Goal: Task Accomplishment & Management: Use online tool/utility

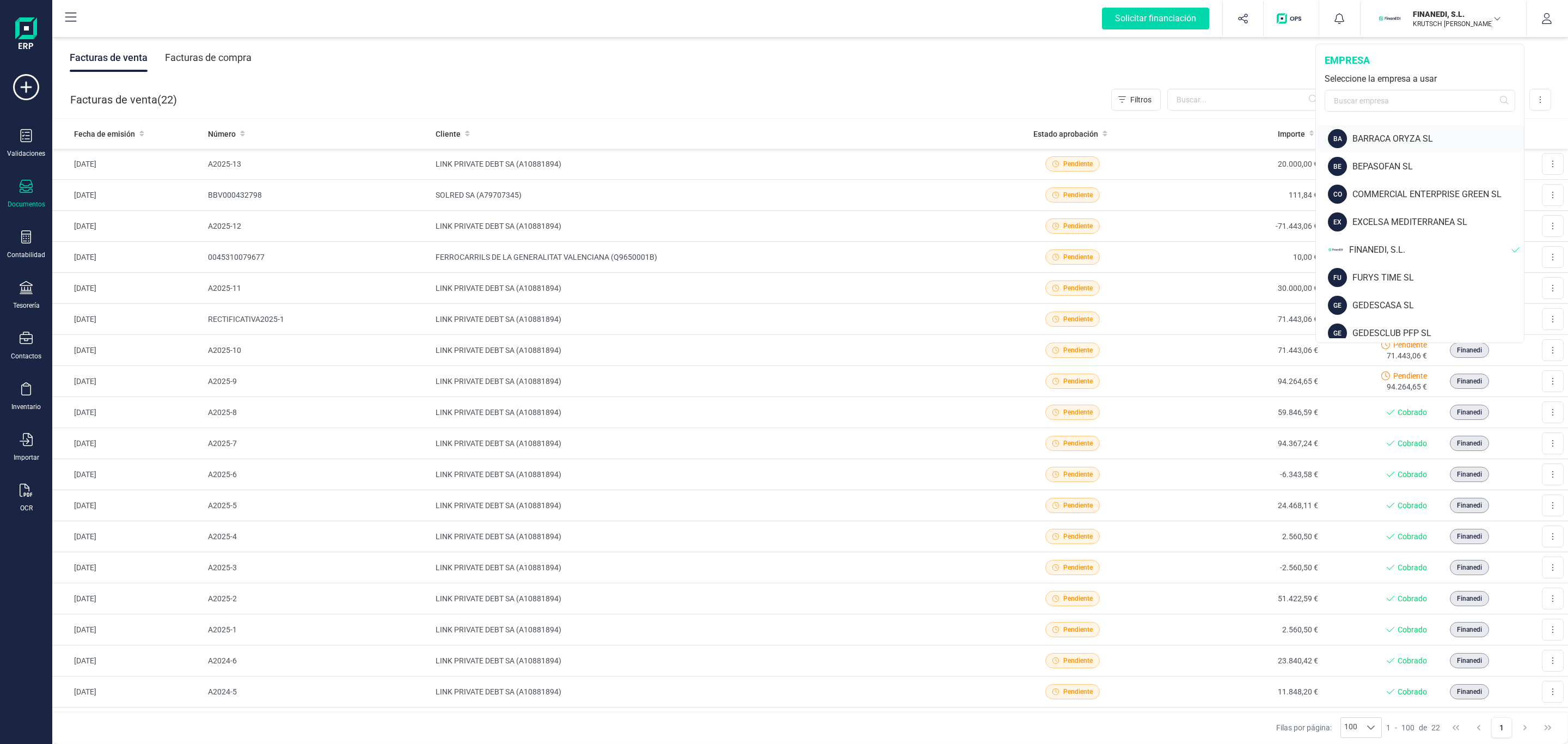
scroll to position [163, 0]
click at [997, 74] on div "Facturas de venta Facturas de compra" at bounding box center [810, 57] width 1516 height 46
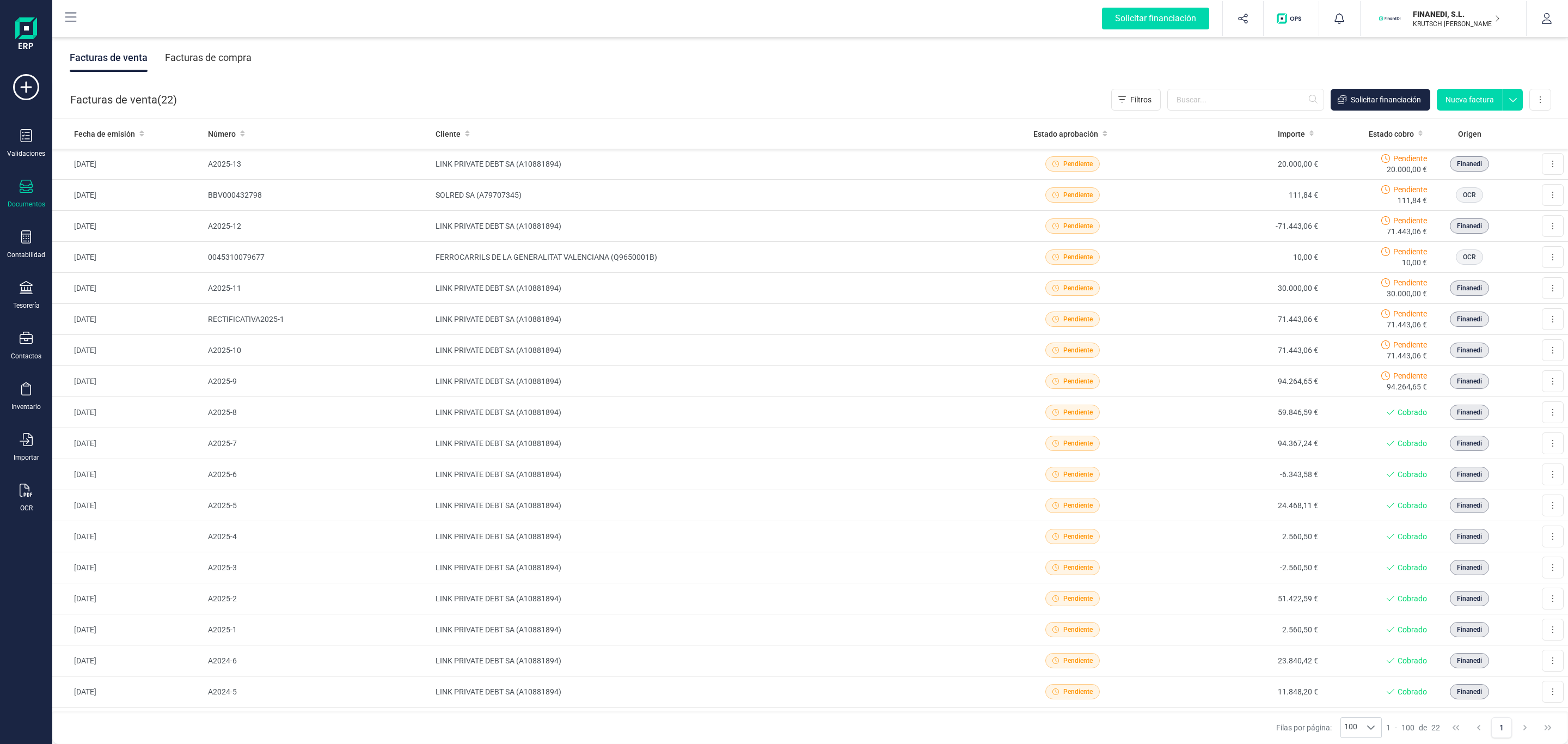
click at [1478, 31] on button "FINANEDI, [PERSON_NAME] [PERSON_NAME]" at bounding box center [1443, 19] width 139 height 35
click at [995, 72] on div "Facturas de venta Facturas de compra" at bounding box center [810, 57] width 1516 height 46
click at [1465, 31] on button "FINANEDI, [PERSON_NAME] [PERSON_NAME]" at bounding box center [1443, 19] width 139 height 35
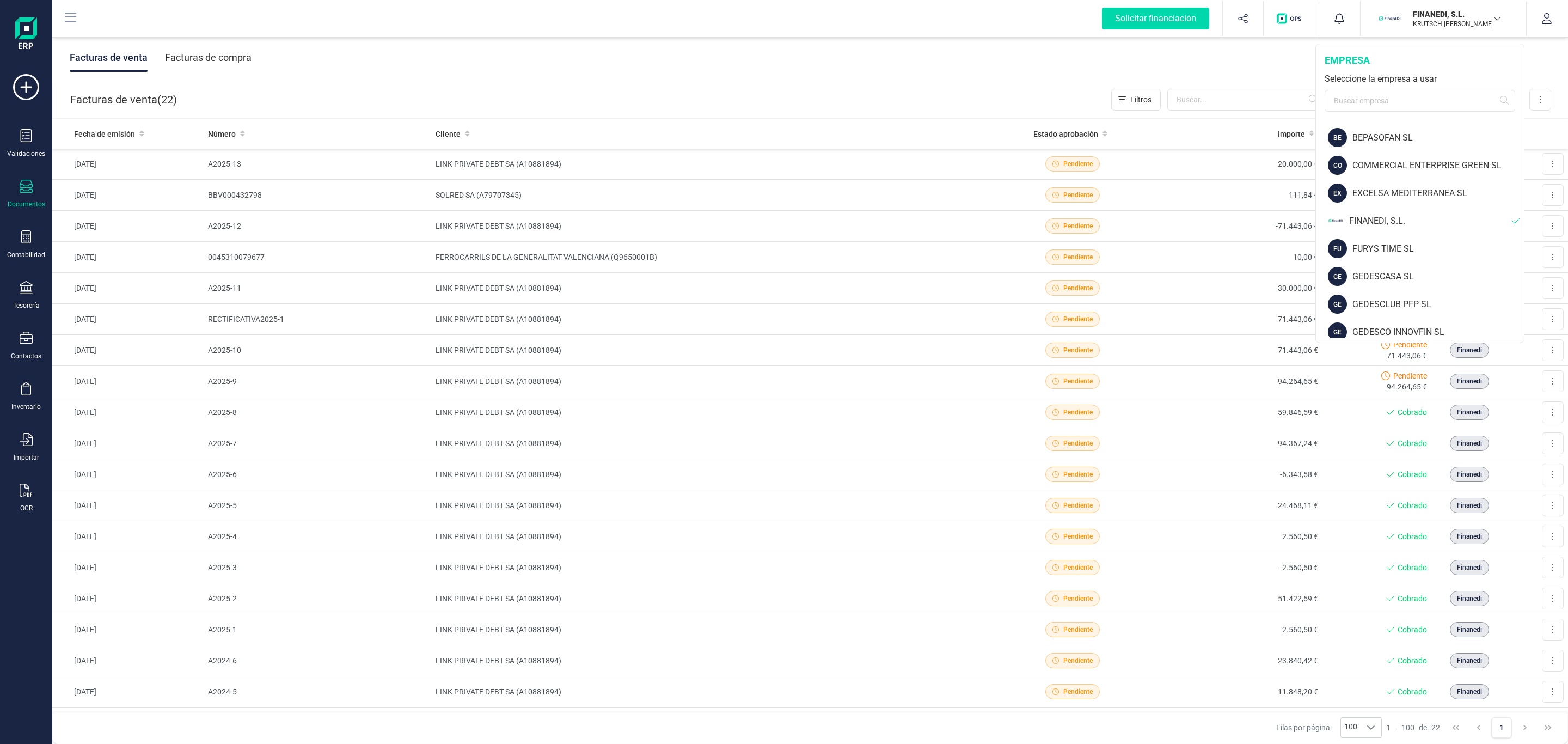
click at [1040, 54] on div "Facturas de venta Facturas de compra" at bounding box center [810, 57] width 1516 height 46
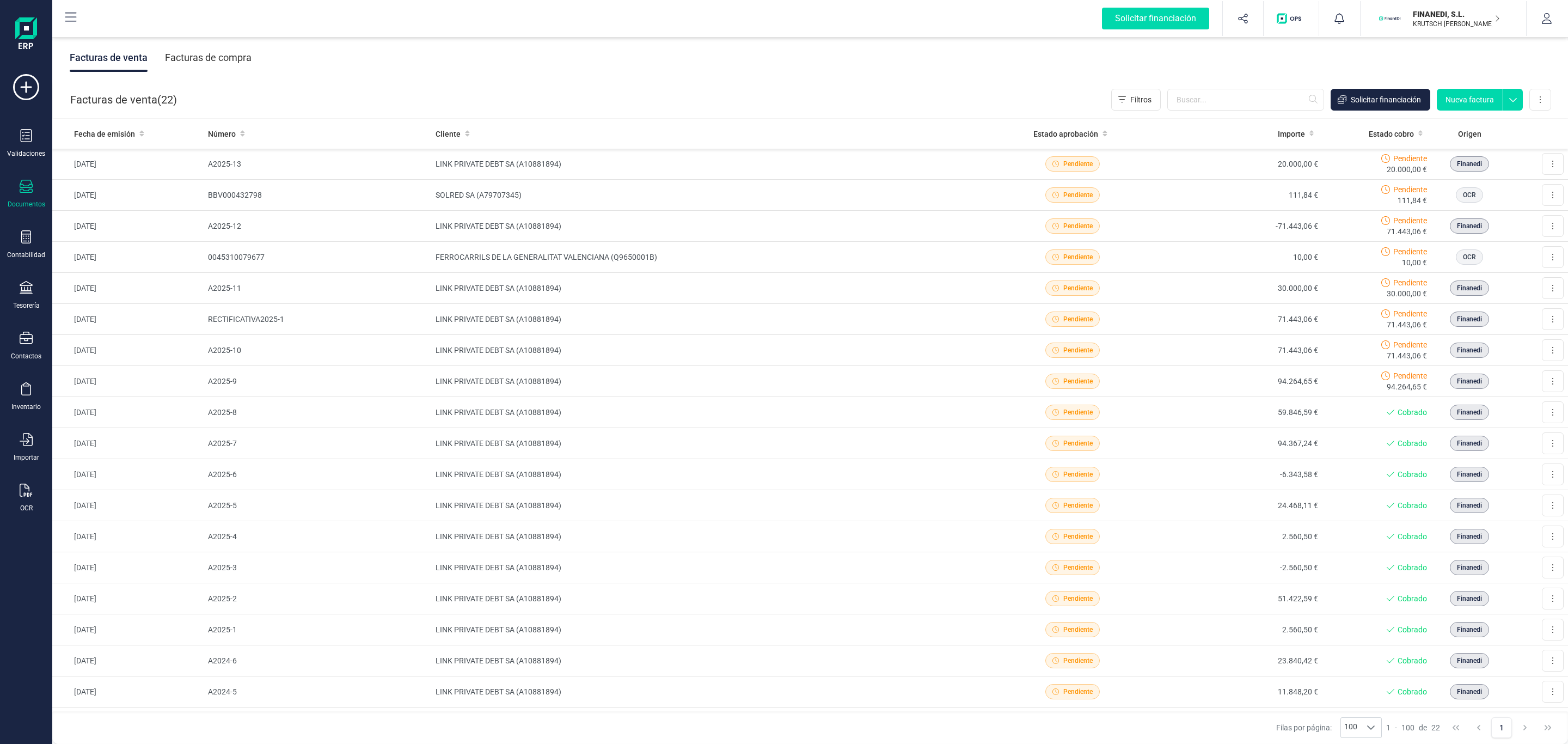
click at [851, 46] on div "Facturas de venta Facturas de compra" at bounding box center [810, 57] width 1516 height 46
click at [1440, 15] on p "FINANEDI, S.L." at bounding box center [1456, 14] width 87 height 11
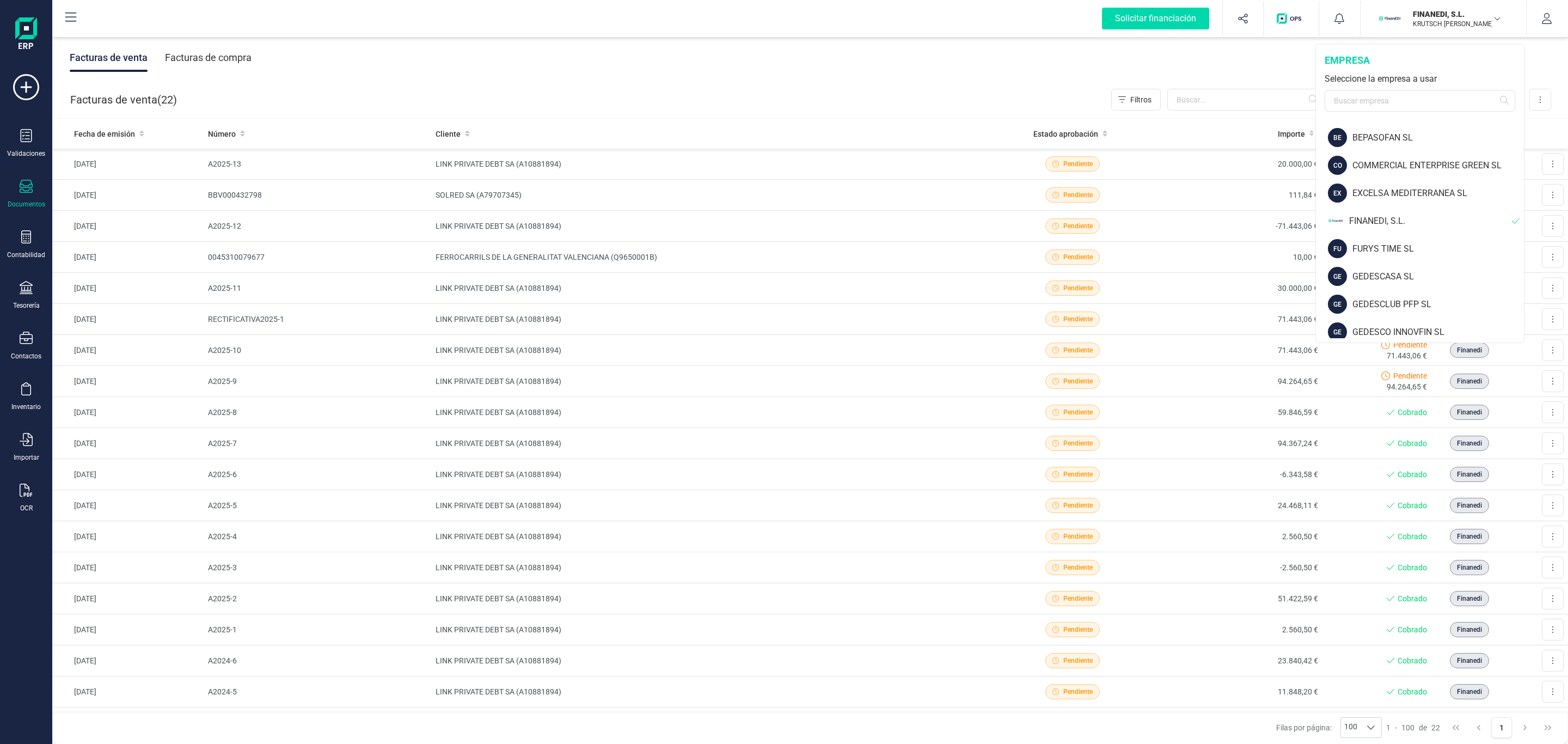
scroll to position [245, 0]
click at [1422, 258] on div "GE GEDESCO INNOVFIN SL" at bounding box center [1420, 250] width 207 height 28
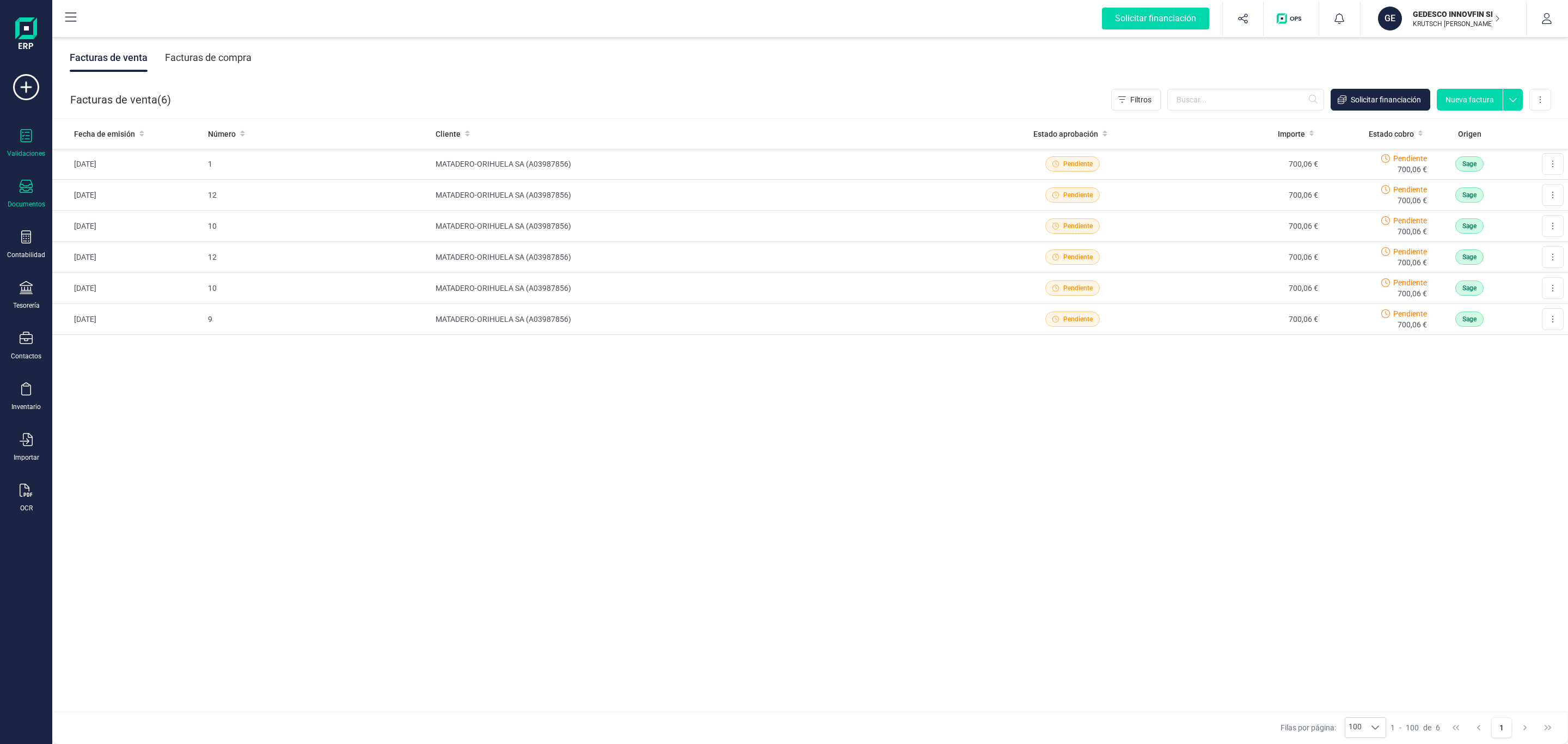
click at [20, 144] on div at bounding box center [26, 137] width 13 height 15
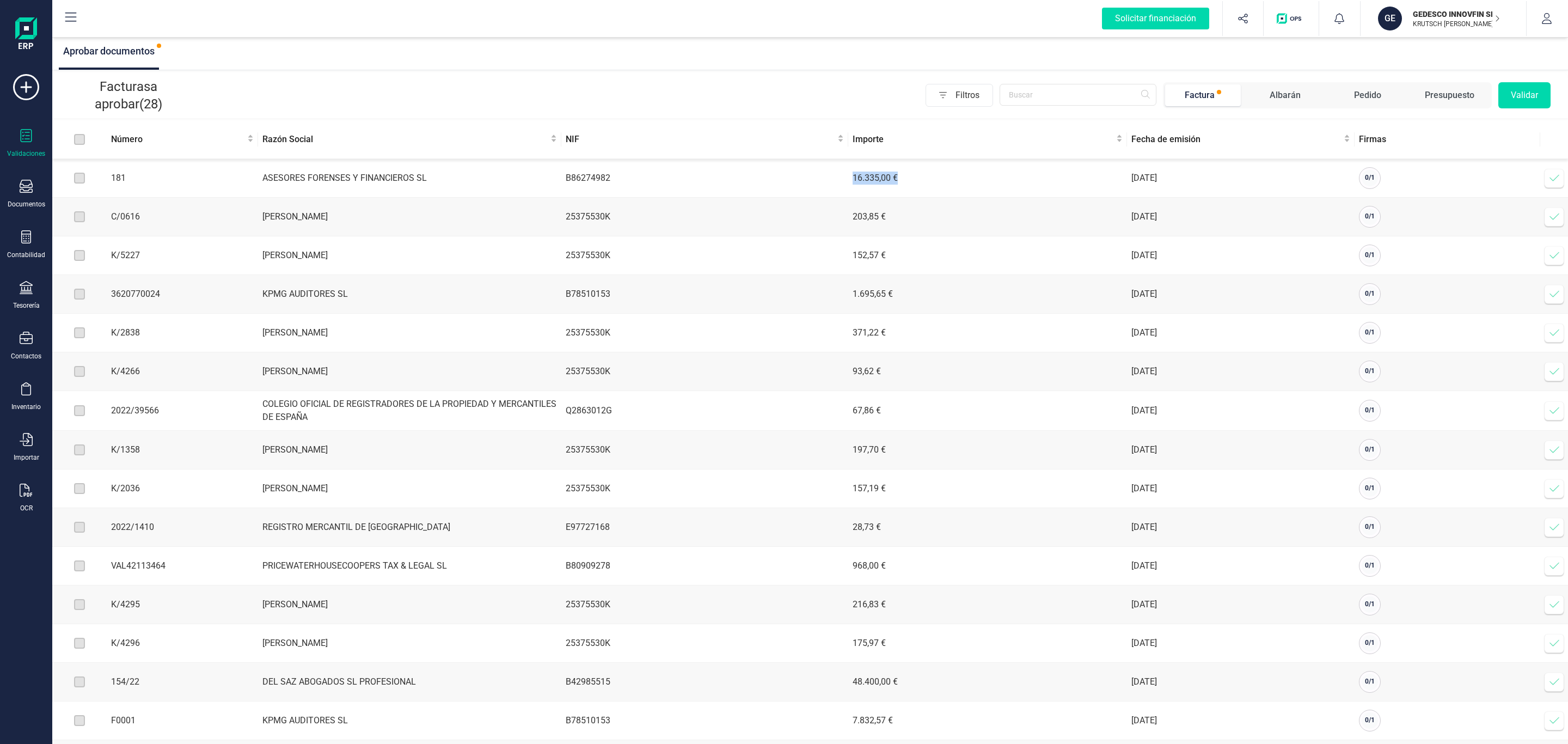
drag, startPoint x: 1080, startPoint y: 185, endPoint x: 788, endPoint y: 168, distance: 292.5
click at [788, 168] on tr "181 ASESORES FORENSES Y FINANCIEROS SL B86274982 16.335,00 € [DATE] 0 / 1 Verif…" at bounding box center [810, 178] width 1516 height 39
click at [788, 168] on td "B86274982" at bounding box center [704, 178] width 287 height 39
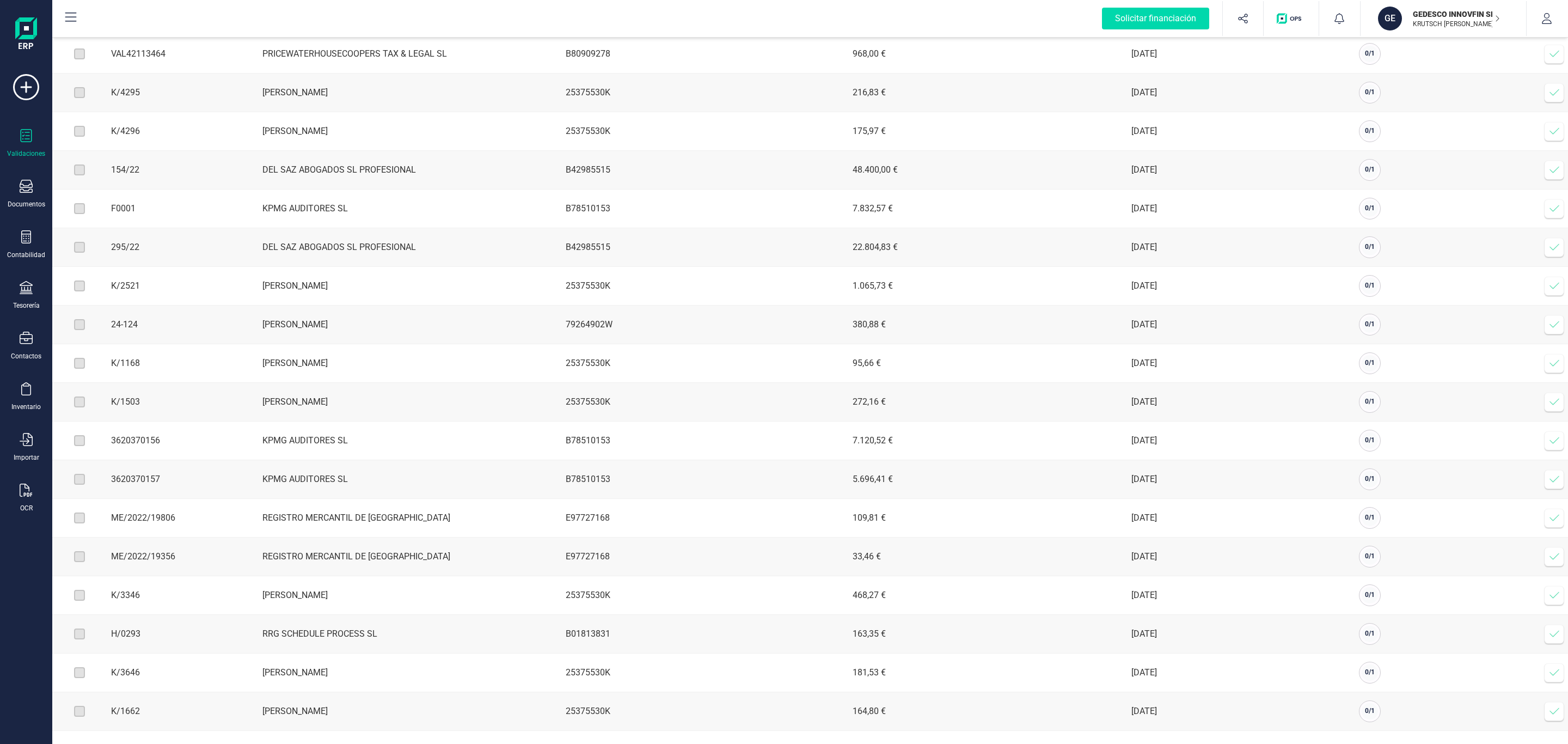
drag, startPoint x: 1004, startPoint y: 305, endPoint x: 1309, endPoint y: 332, distance: 306.2
click at [1309, 332] on tr "24-124 [PERSON_NAME] 79264902W 380,88 € [DATE] 0 / 1 Verificar factura" at bounding box center [810, 325] width 1516 height 39
drag, startPoint x: 802, startPoint y: 312, endPoint x: 1253, endPoint y: 322, distance: 451.1
click at [1253, 322] on tr "24-124 [PERSON_NAME] 79264902W 380,88 € [DATE] 0 / 1 Verificar factura" at bounding box center [810, 325] width 1516 height 39
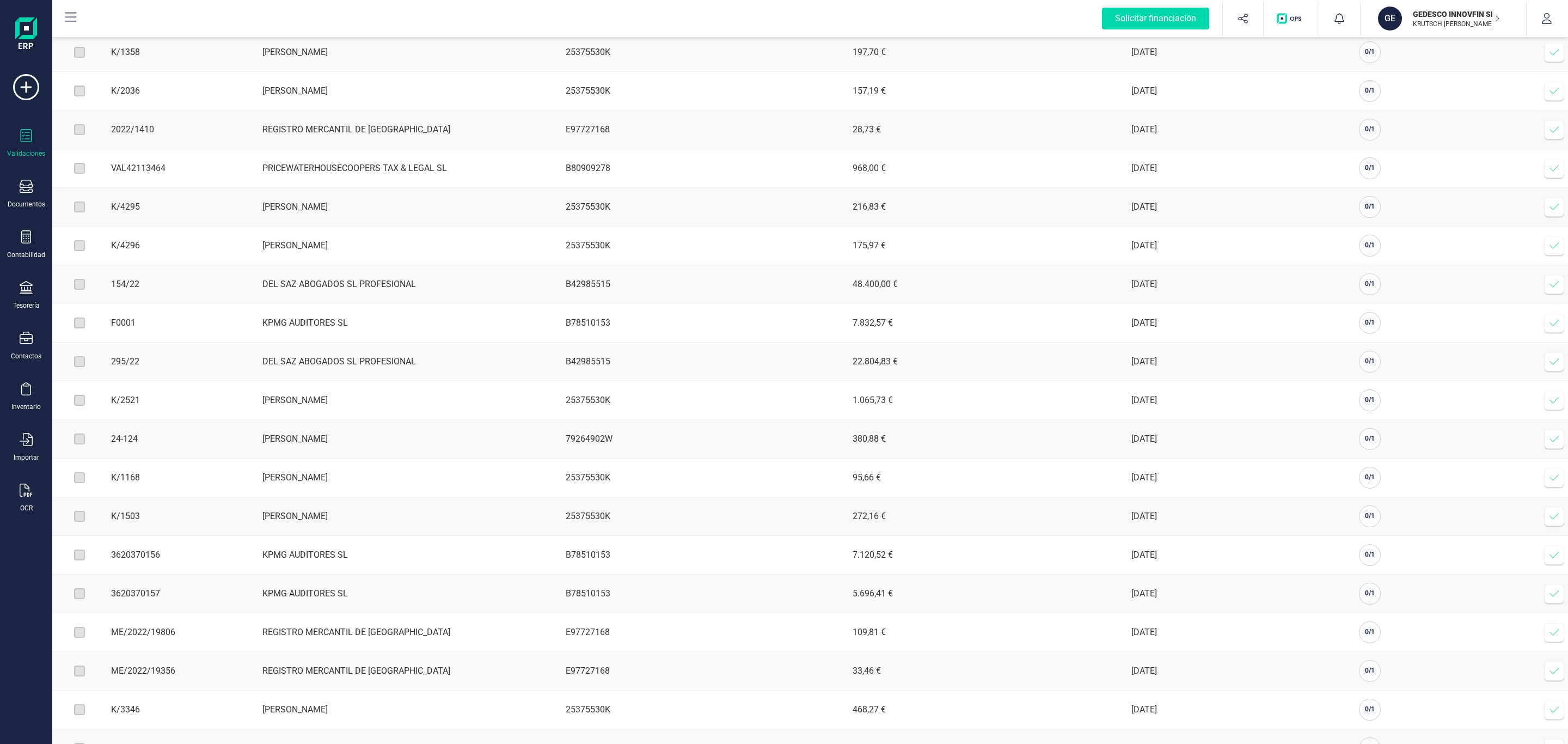
scroll to position [408, 0]
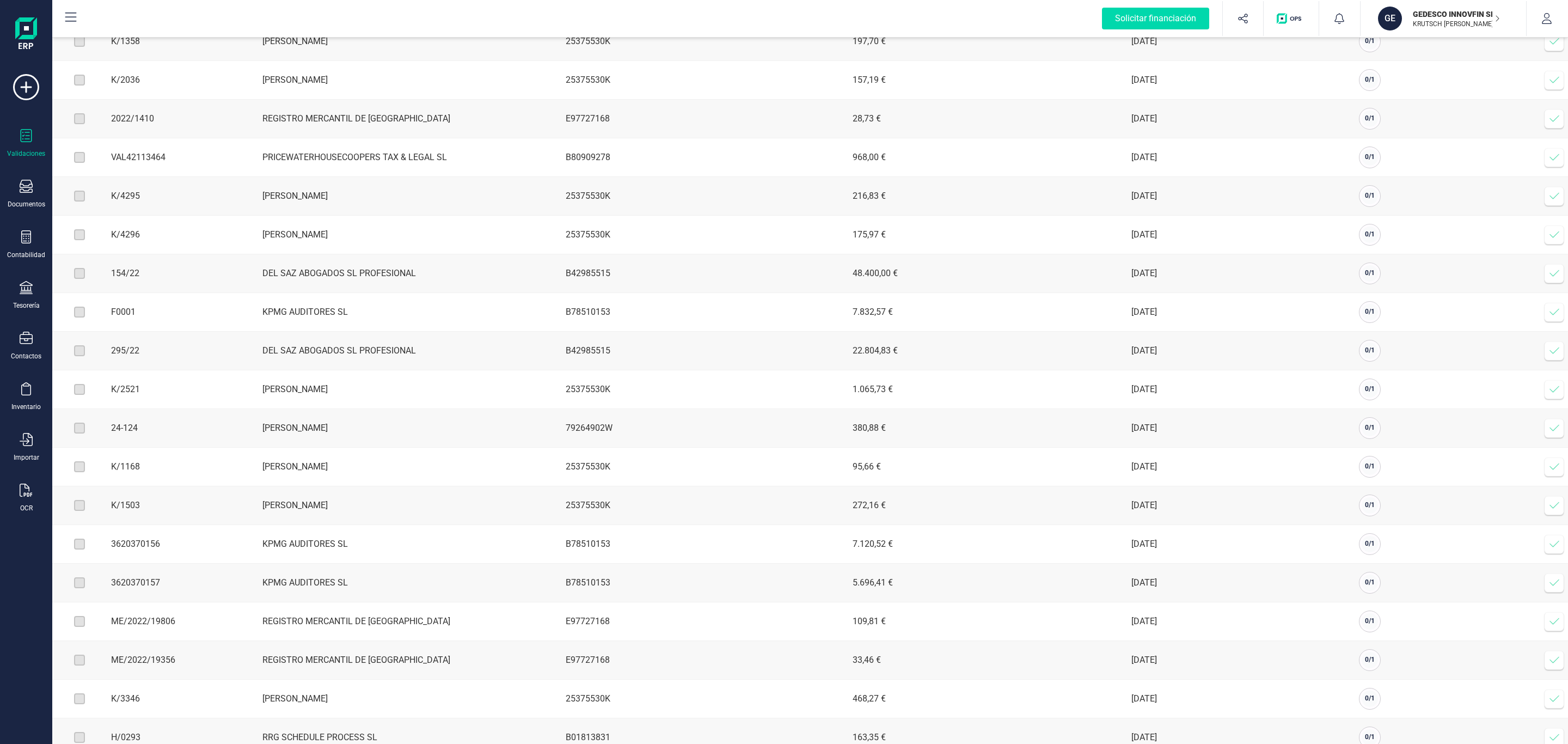
click at [1566, 448] on td "Verificar factura" at bounding box center [1554, 428] width 28 height 39
click at [1551, 434] on icon at bounding box center [1554, 428] width 11 height 11
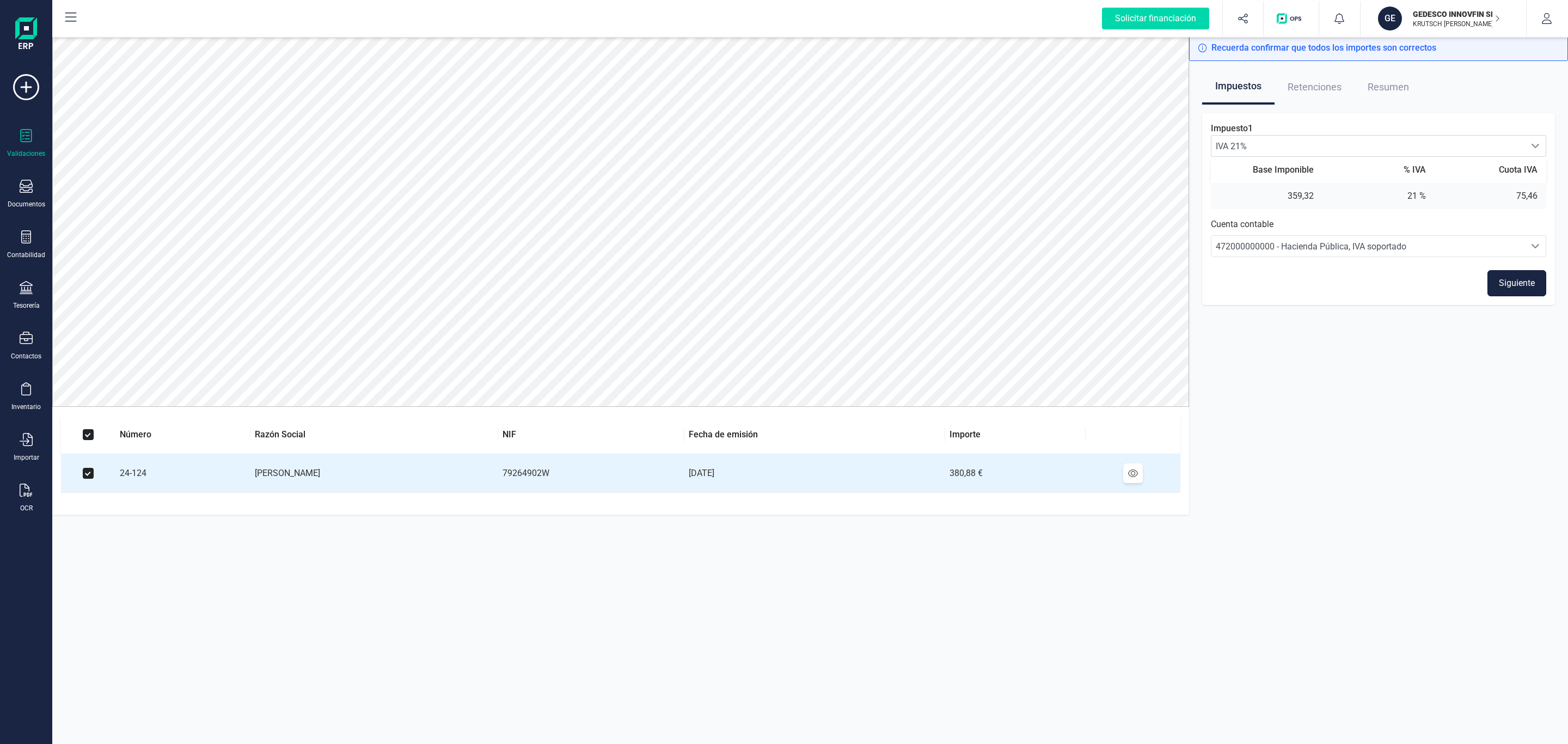
click at [1539, 274] on button "Siguiente" at bounding box center [1516, 283] width 59 height 26
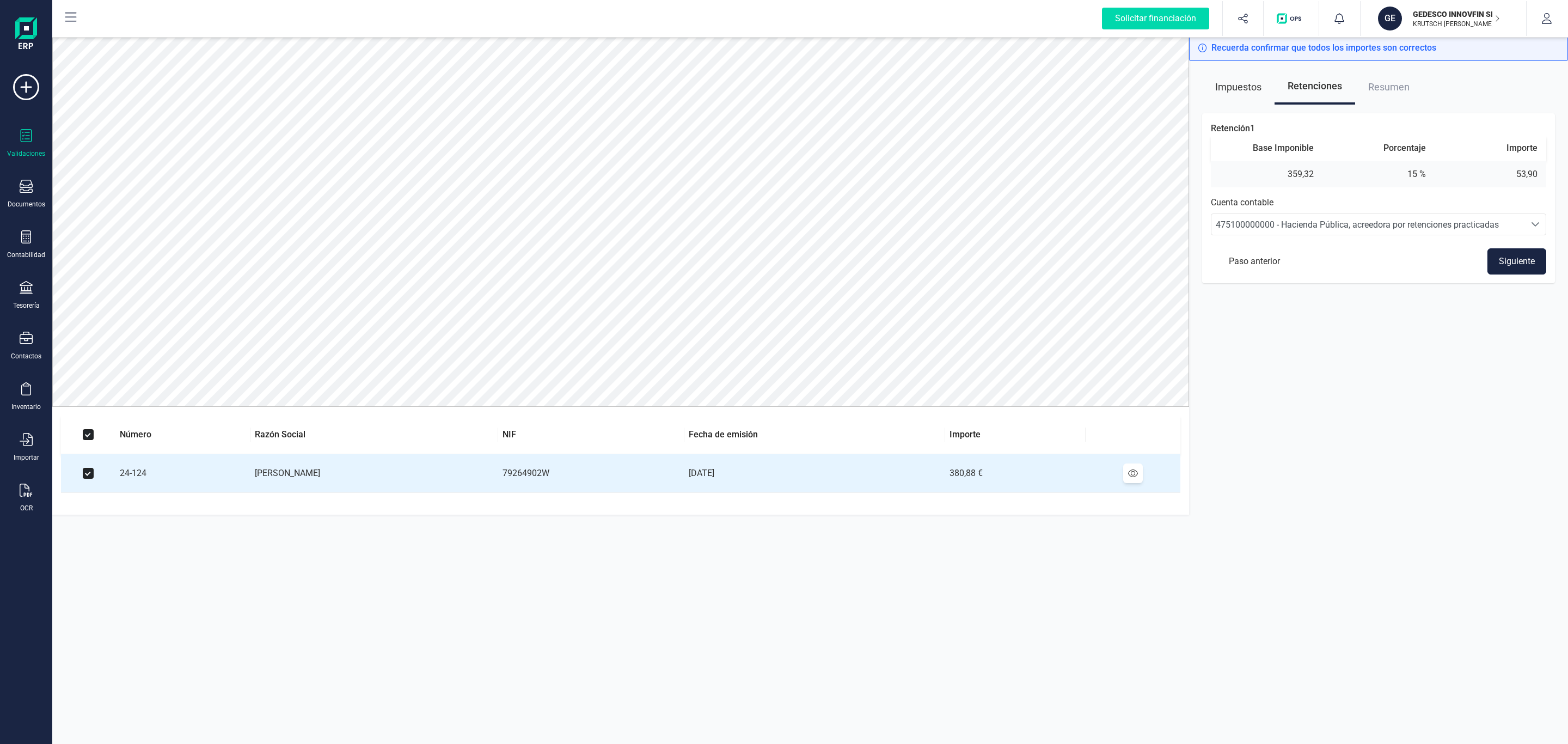
click at [1495, 271] on button "Siguiente" at bounding box center [1516, 261] width 59 height 26
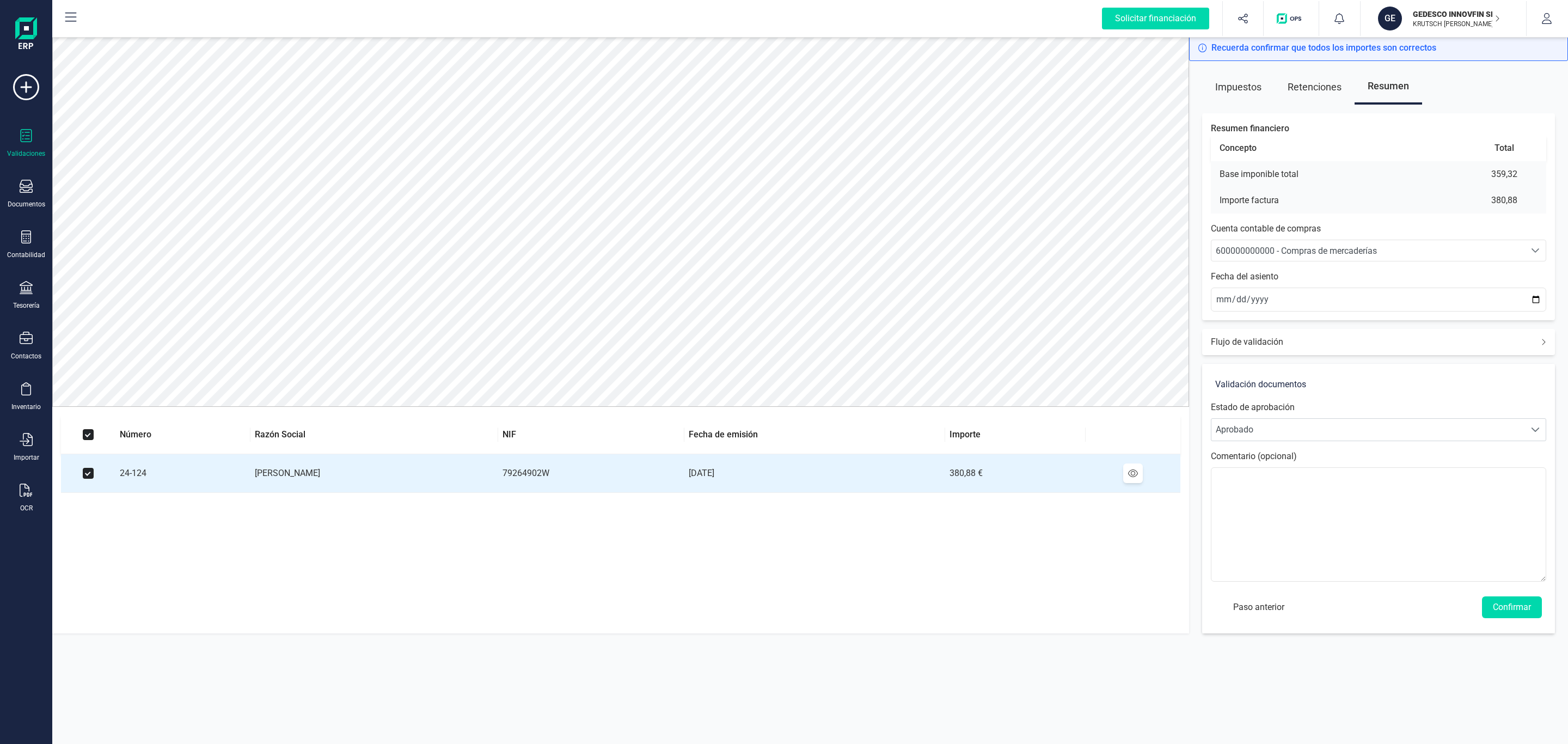
click at [1264, 247] on span "600000000000 - Compras de mercaderías" at bounding box center [1296, 251] width 161 height 10
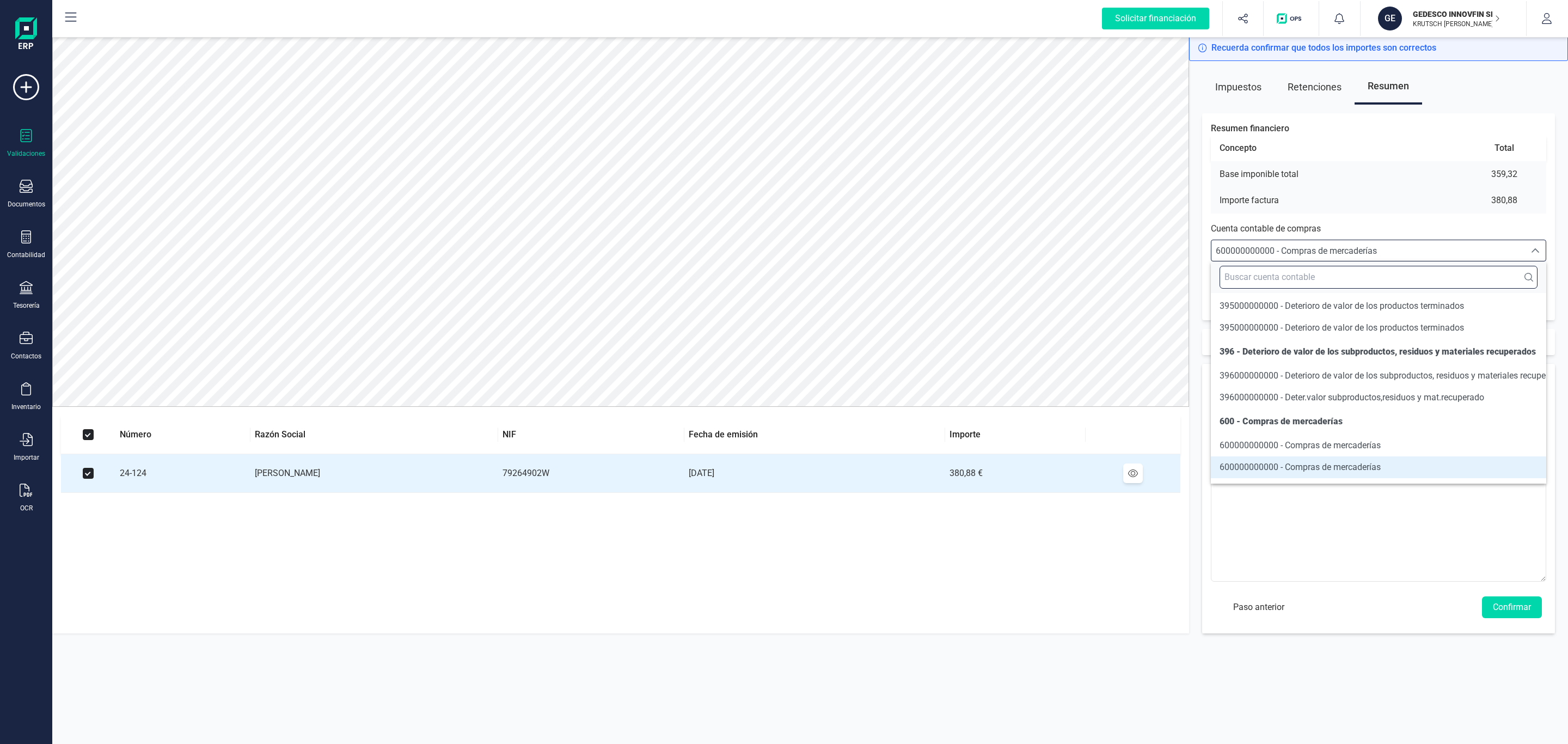
click at [1272, 278] on input "text" at bounding box center [1378, 277] width 318 height 23
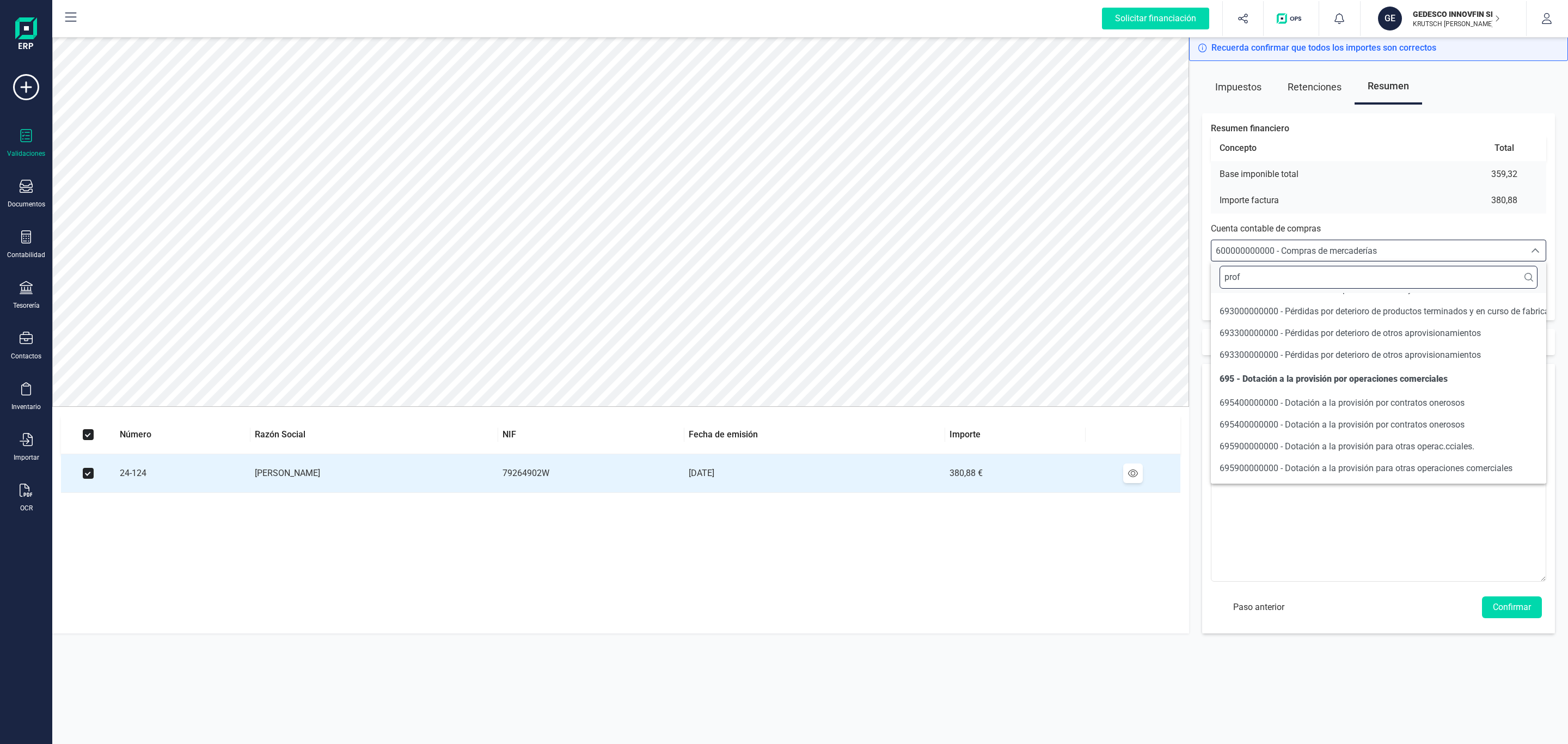
scroll to position [0, 0]
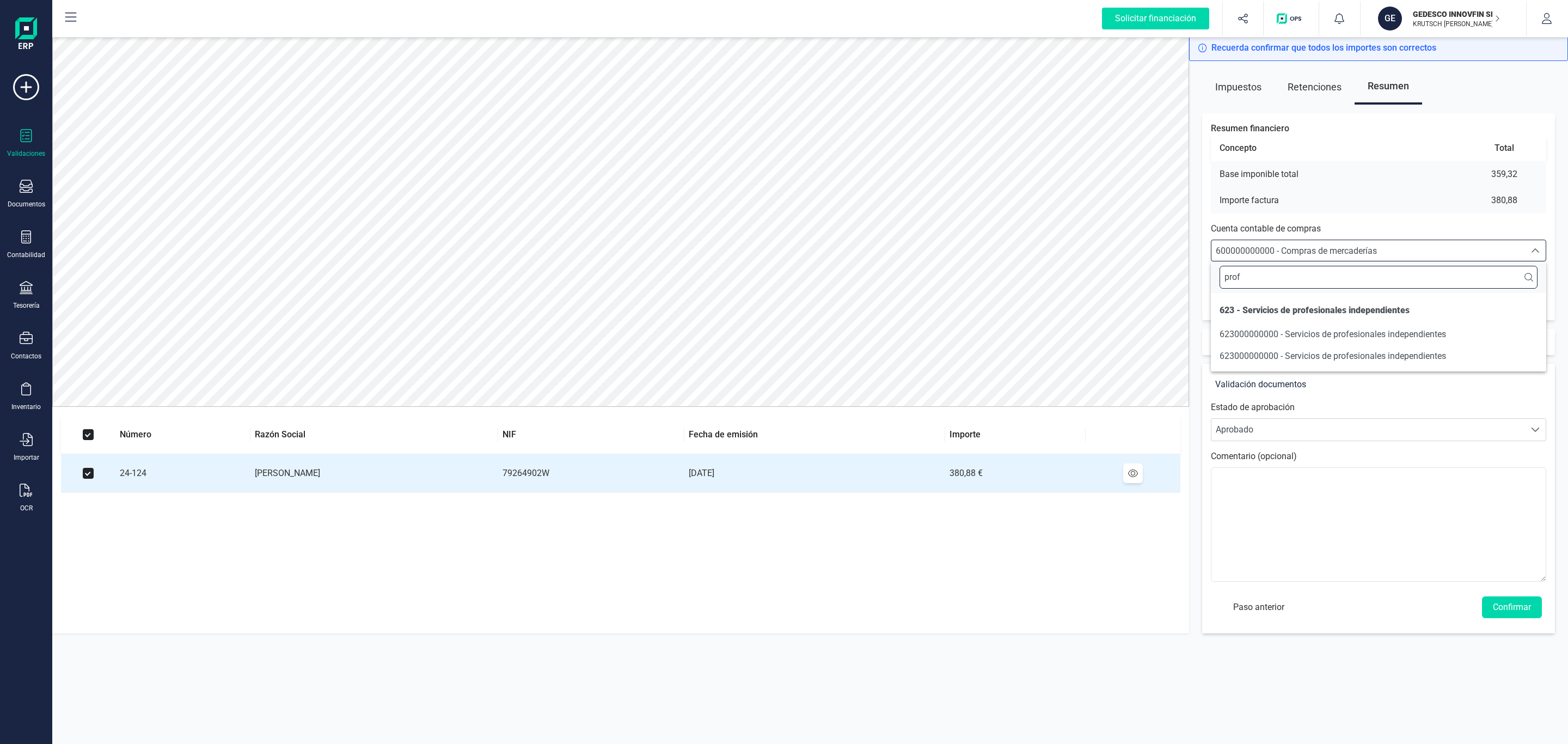
type input "prof"
click at [1375, 339] on span "623000000000 - Servicios de profesionales independientes" at bounding box center [1333, 334] width 226 height 10
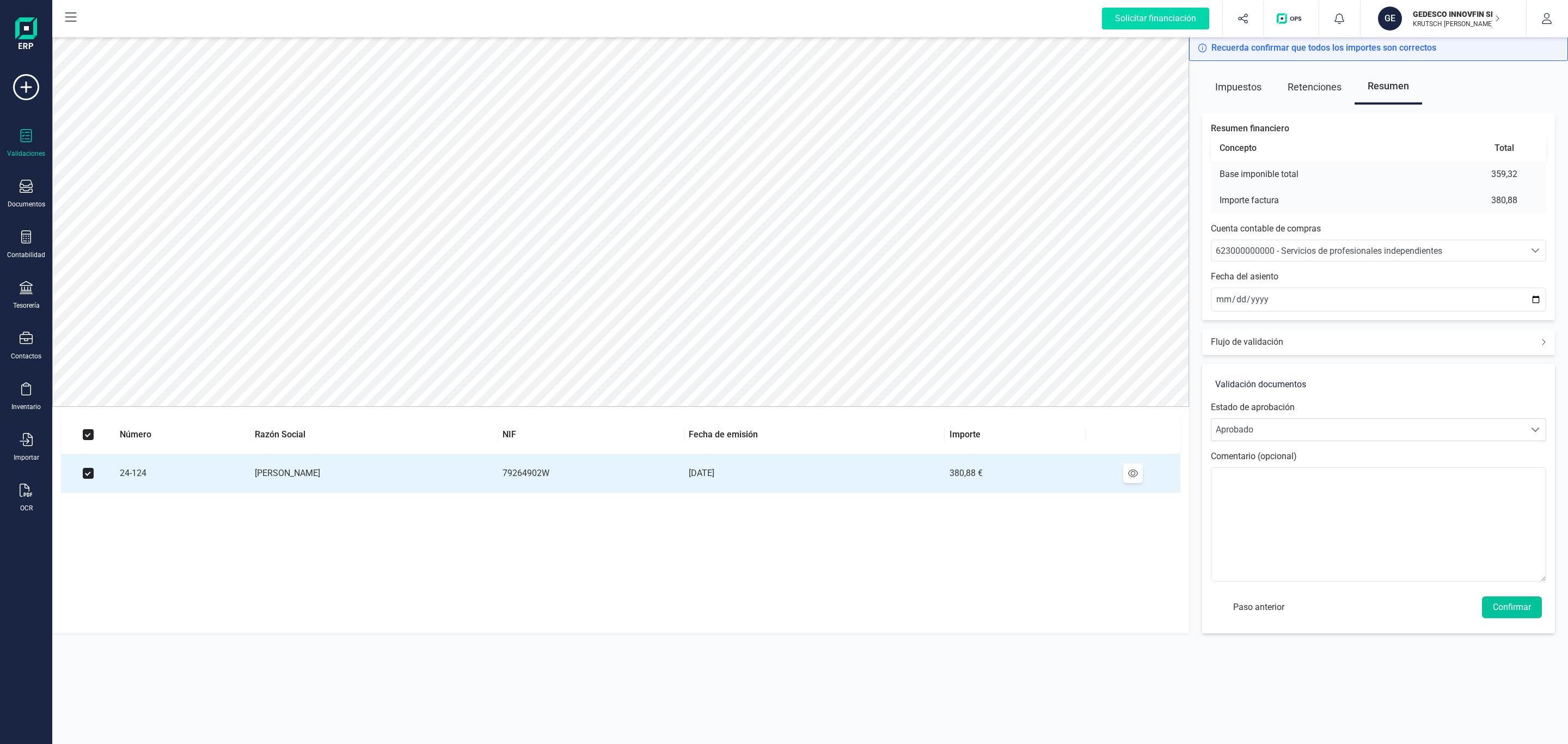
click at [1502, 606] on button "Confirmar" at bounding box center [1511, 607] width 60 height 22
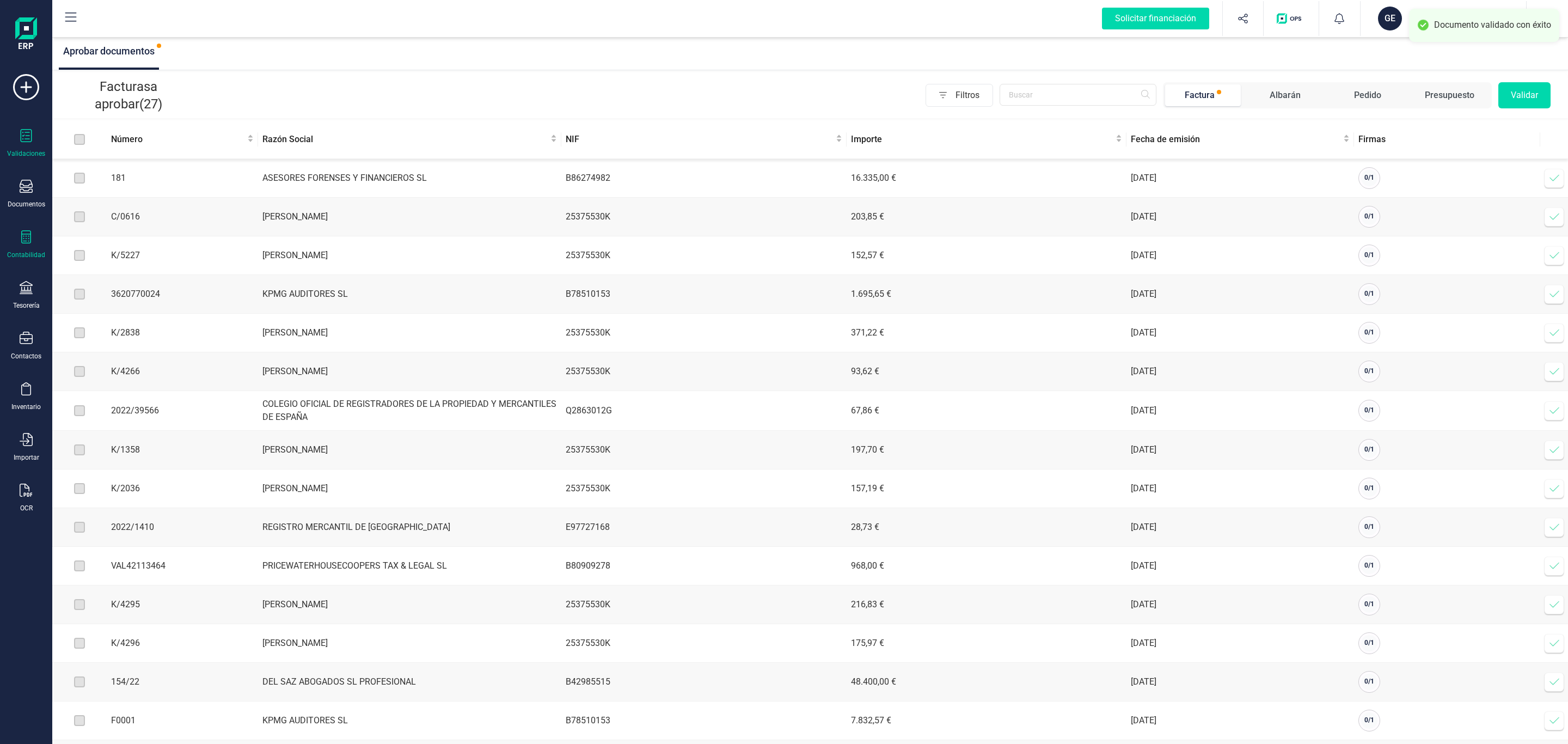
click at [25, 245] on div at bounding box center [26, 238] width 13 height 15
click at [19, 310] on div "Tesorería" at bounding box center [26, 306] width 26 height 9
click at [118, 236] on div at bounding box center [126, 234] width 19 height 5
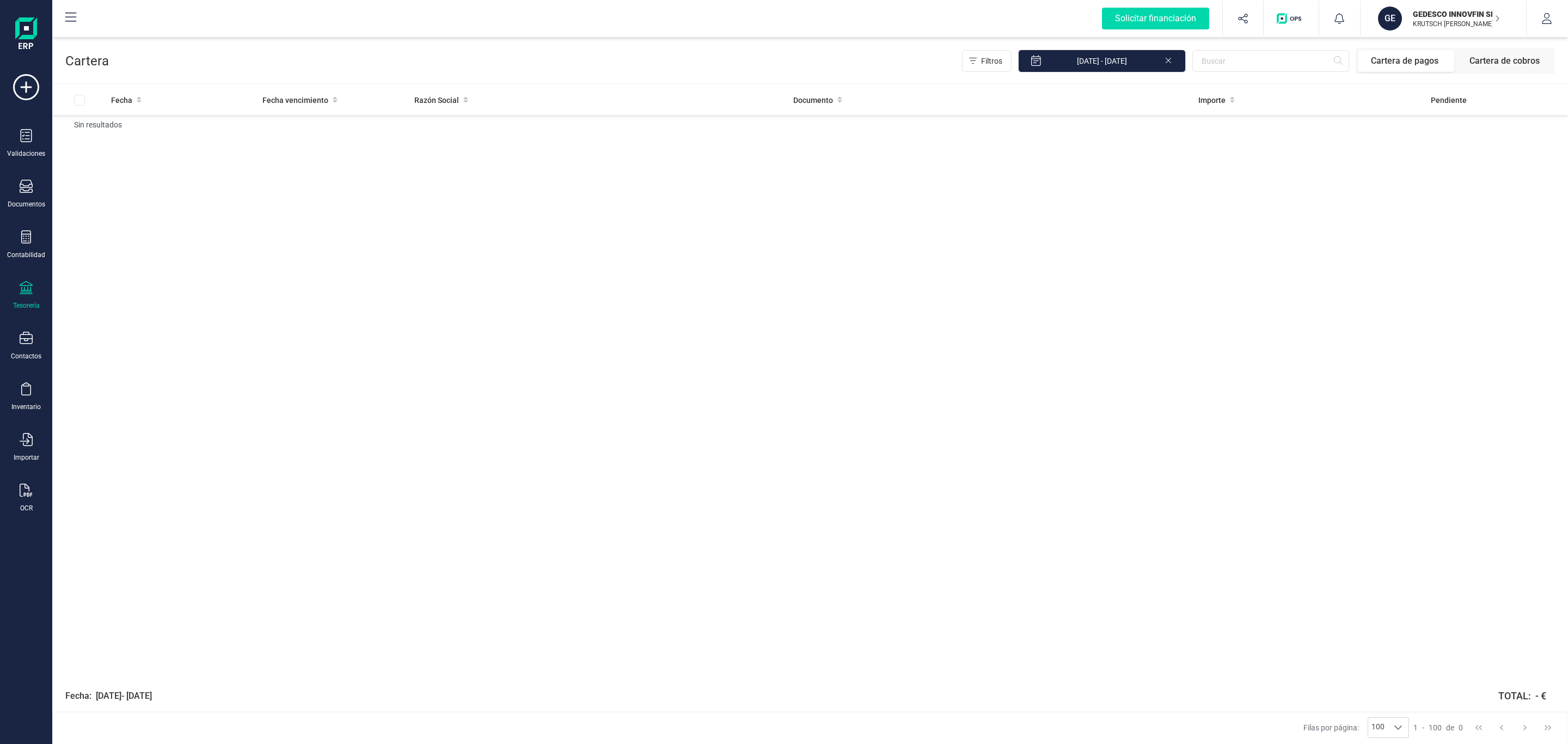
click at [1514, 59] on span "Cartera de cobros" at bounding box center [1504, 61] width 96 height 22
click at [1408, 64] on span "Cartera de pagos" at bounding box center [1405, 61] width 96 height 22
click at [1168, 61] on icon at bounding box center [1168, 60] width 5 height 5
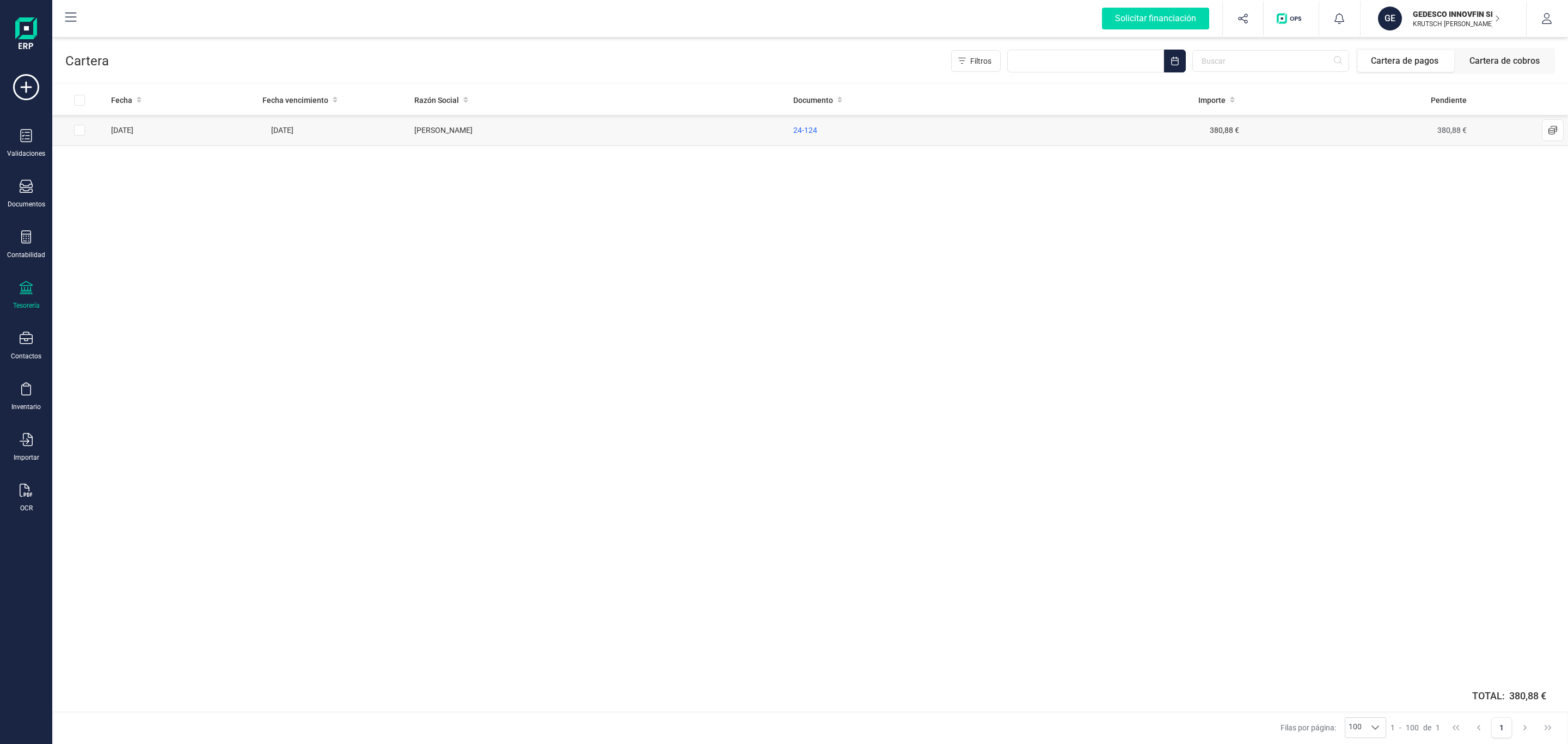
click at [553, 136] on td "[PERSON_NAME]" at bounding box center [599, 130] width 379 height 31
click at [809, 131] on span "24-124" at bounding box center [805, 130] width 24 height 9
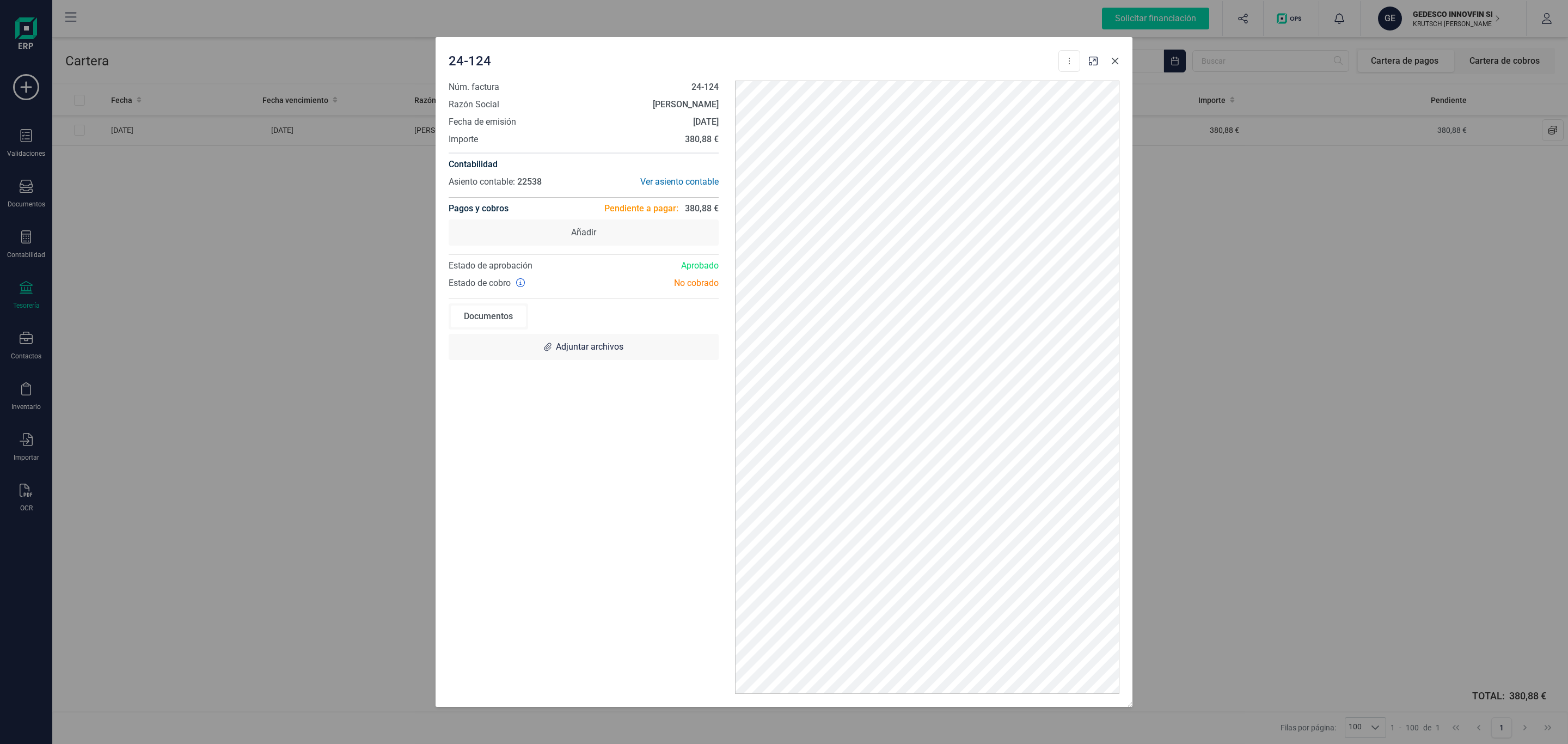
click at [1109, 61] on button "Close" at bounding box center [1115, 61] width 17 height 17
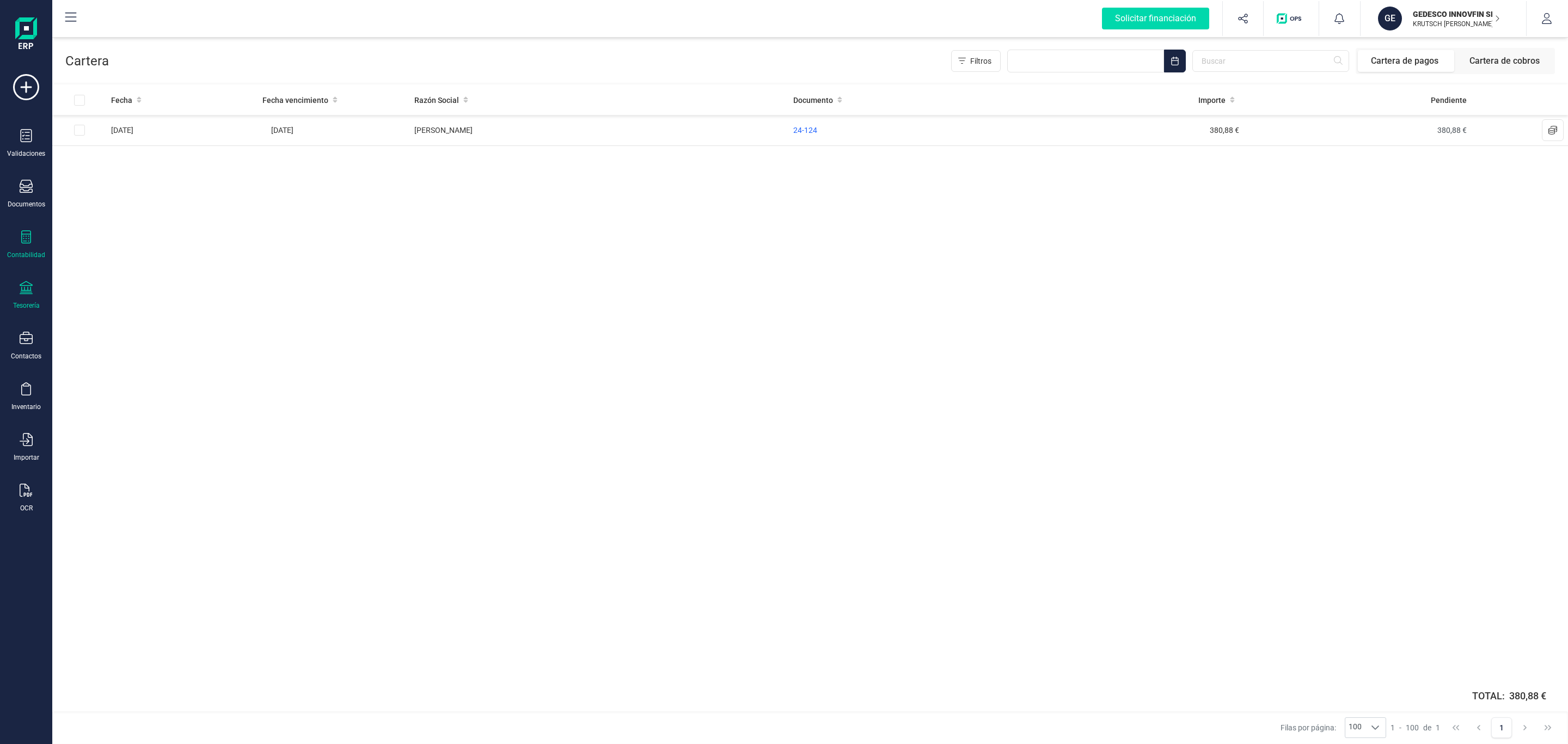
click at [31, 237] on icon at bounding box center [26, 237] width 13 height 13
click at [155, 162] on div "Libro diario" at bounding box center [127, 159] width 128 height 22
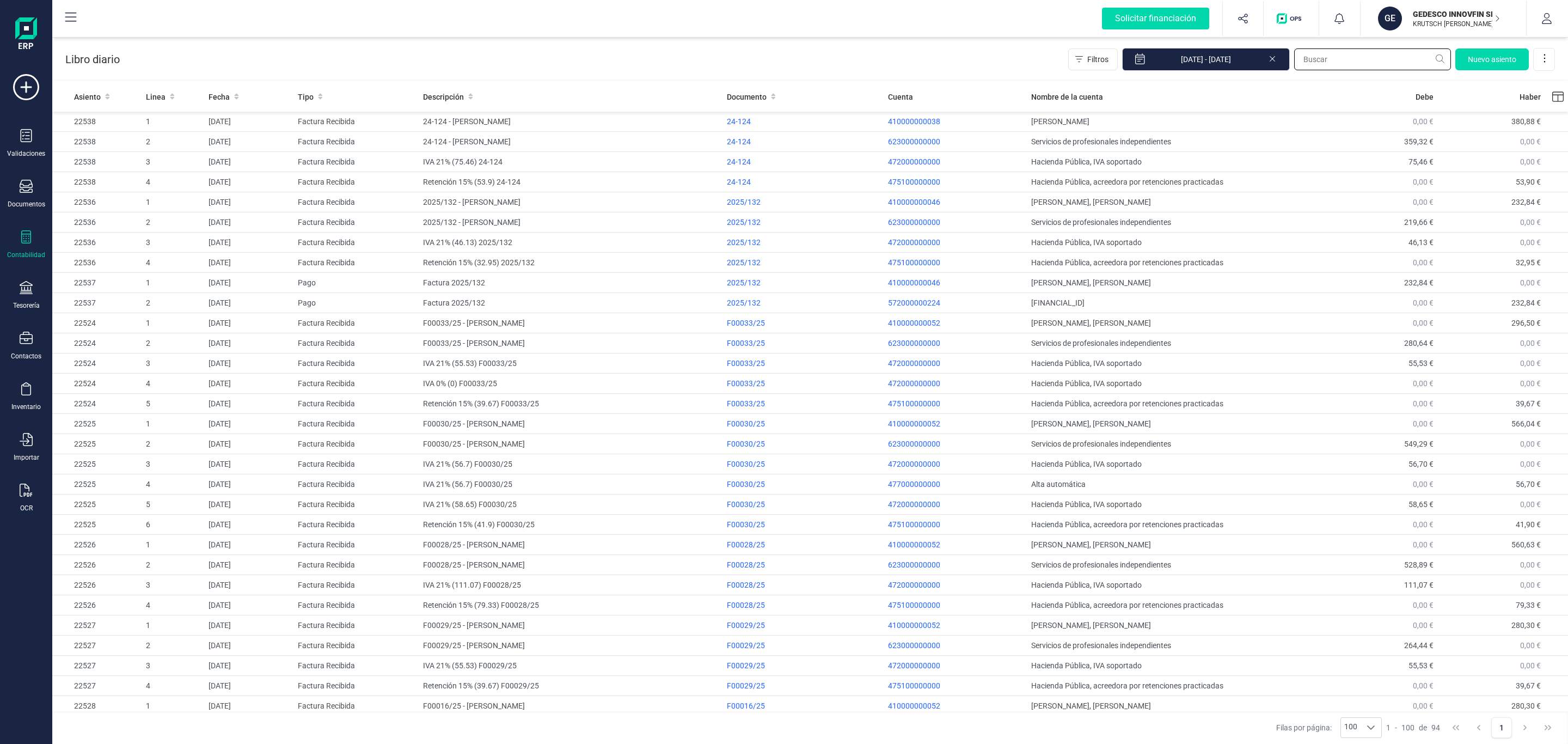
click at [1364, 54] on input "text" at bounding box center [1372, 59] width 157 height 22
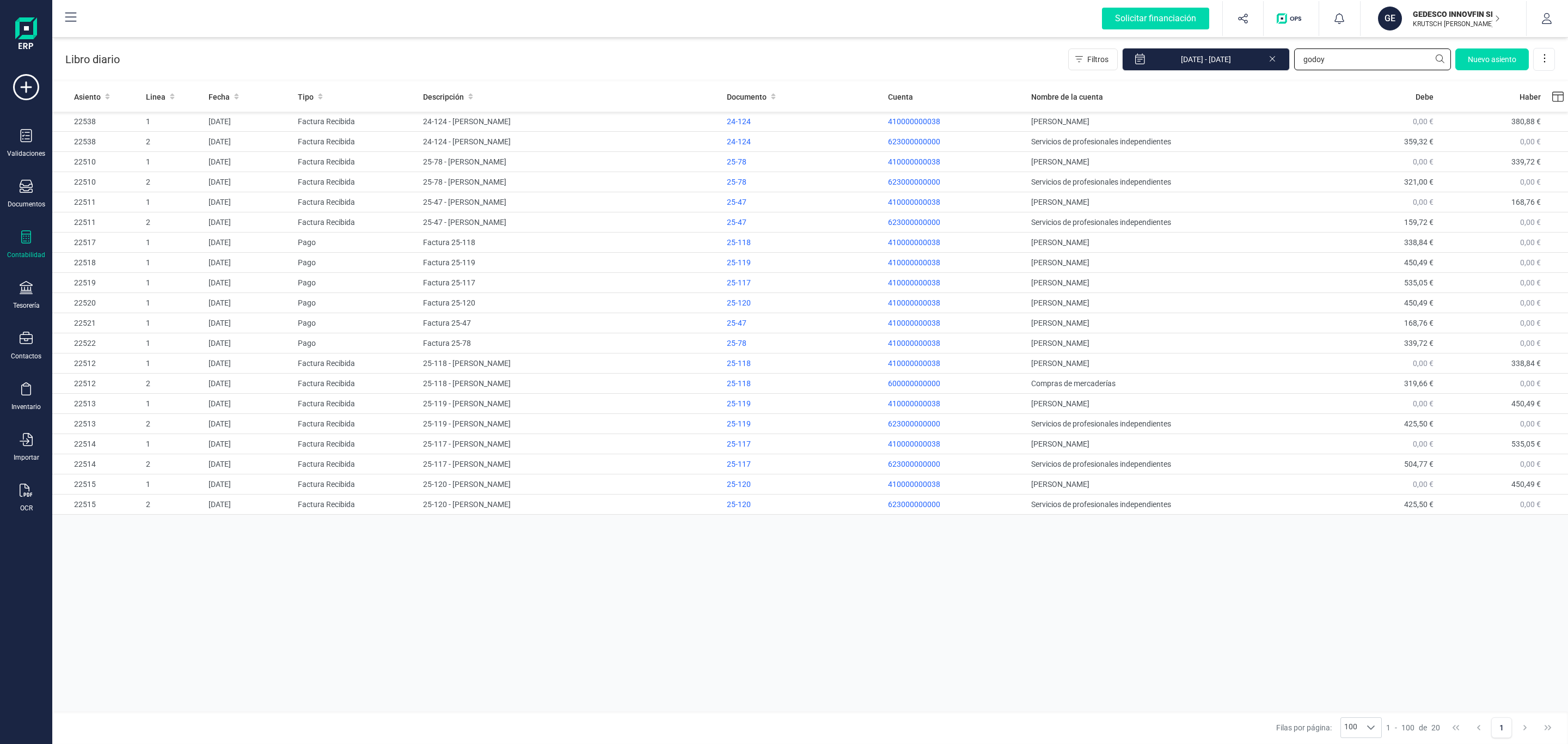
type input "godoy"
